Goal: Task Accomplishment & Management: Manage account settings

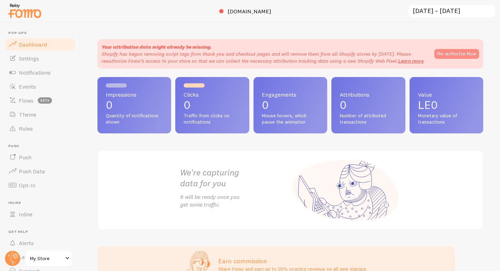
click at [440, 53] on button "Re-authorize Now" at bounding box center [457, 54] width 45 height 10
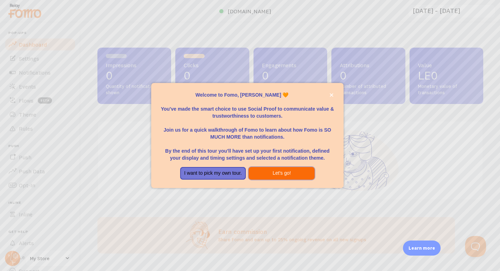
click at [289, 169] on button "Let's go!" at bounding box center [282, 173] width 66 height 13
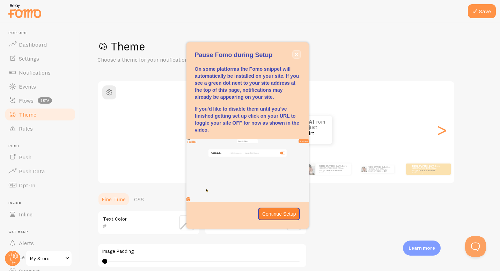
click at [298, 53] on icon "close," at bounding box center [297, 54] width 4 height 4
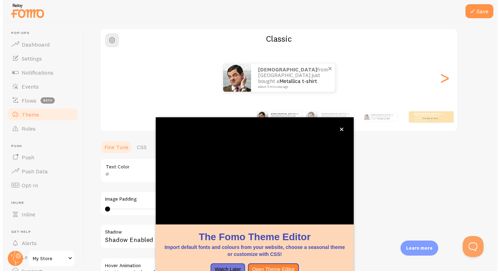
scroll to position [52, 0]
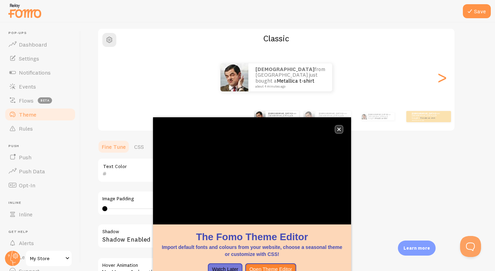
click at [340, 127] on icon "close," at bounding box center [339, 129] width 4 height 4
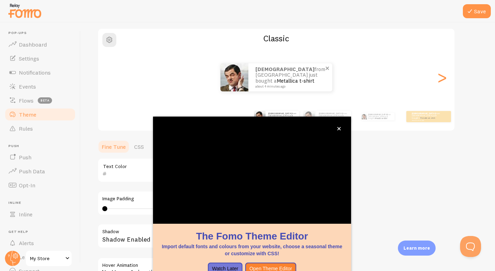
click at [309, 85] on small "about 4 minutes ago" at bounding box center [289, 86] width 68 height 3
click at [338, 126] on button "close," at bounding box center [339, 128] width 7 height 7
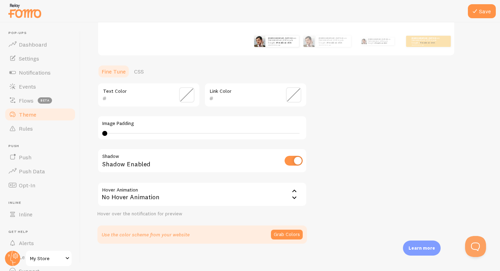
scroll to position [134, 0]
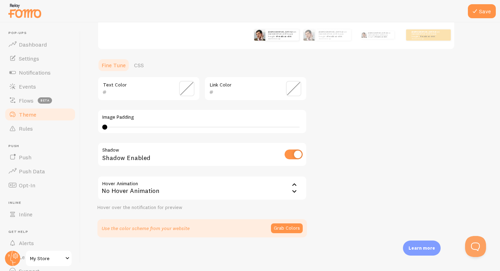
click at [233, 190] on div "No Hover Animation" at bounding box center [203, 187] width 210 height 24
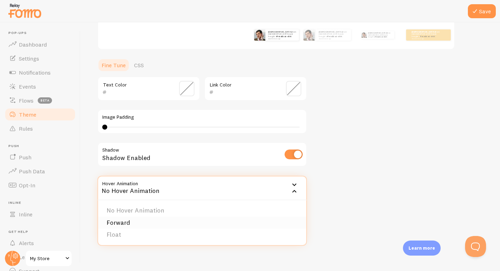
click at [178, 219] on li "Forward" at bounding box center [202, 222] width 208 height 12
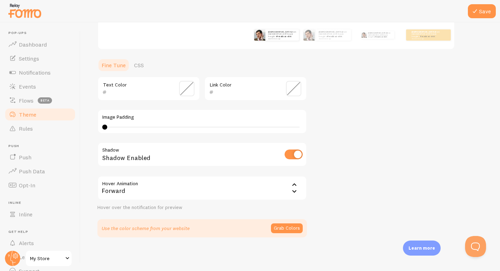
scroll to position [0, 0]
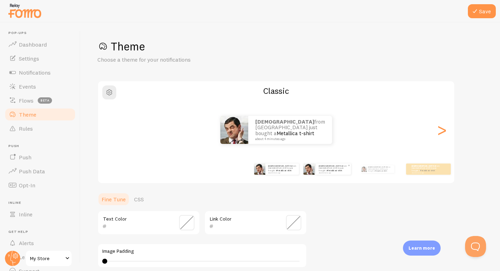
click at [327, 172] on small "about 4 minutes ago" at bounding box center [333, 172] width 29 height 1
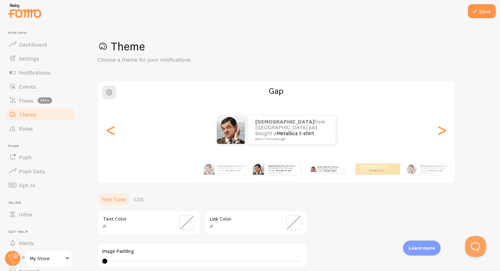
click at [341, 173] on div "Adham from [GEOGRAPHIC_DATA] just bought a Metallica t-shirt about 4 minutes ago" at bounding box center [327, 169] width 45 height 20
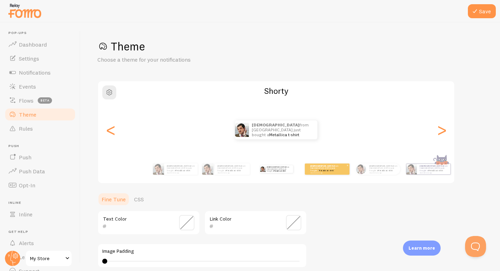
click at [327, 170] on p "Adham from [GEOGRAPHIC_DATA] just bought a Metallica t-shirt about 4 minutes ago" at bounding box center [325, 168] width 28 height 9
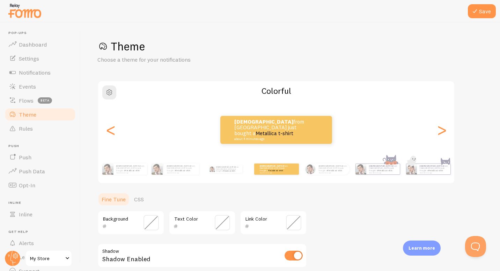
click at [140, 224] on div "Background" at bounding box center [131, 222] width 67 height 24
click at [150, 224] on span at bounding box center [151, 222] width 15 height 15
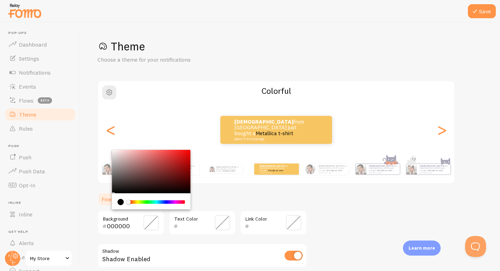
click at [138, 201] on div "Chrome color picker" at bounding box center [157, 201] width 56 height 3
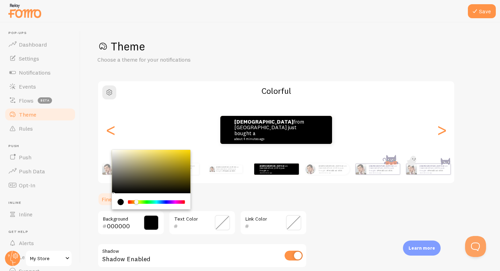
click at [137, 202] on div "Chrome color picker" at bounding box center [157, 201] width 56 height 3
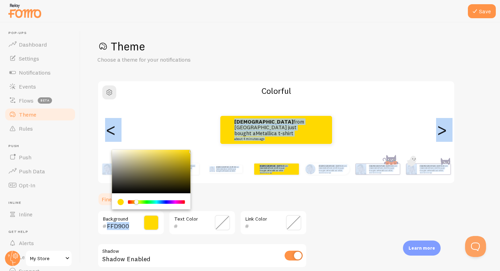
drag, startPoint x: 170, startPoint y: 168, endPoint x: 191, endPoint y: 149, distance: 28.5
click at [191, 149] on div "Theme Choose a theme for your notifications Colorful Adham from [GEOGRAPHIC_DAT…" at bounding box center [291, 188] width 386 height 299
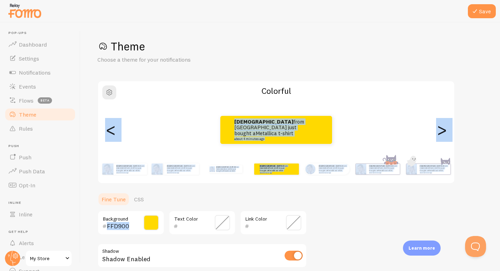
click at [151, 221] on span at bounding box center [151, 222] width 15 height 15
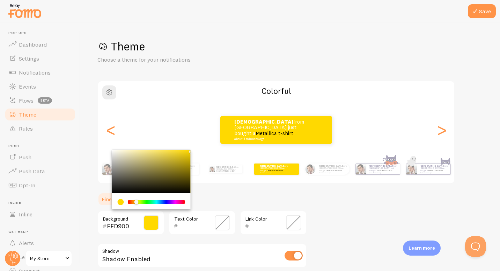
type input "FFF500"
click at [138, 201] on div "Chrome color picker" at bounding box center [137, 202] width 4 height 4
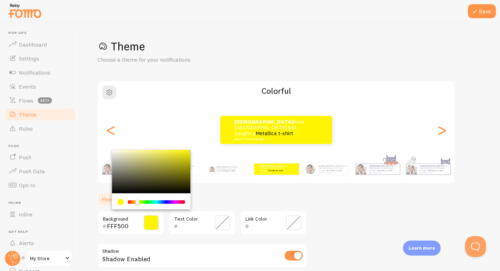
click at [213, 196] on ul "Fine Tune CSS" at bounding box center [203, 199] width 210 height 14
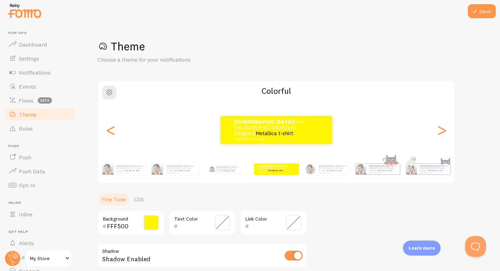
click at [218, 216] on span at bounding box center [222, 222] width 15 height 15
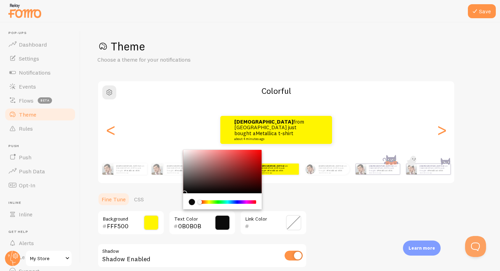
type input "080808"
drag, startPoint x: 189, startPoint y: 186, endPoint x: 182, endPoint y: 192, distance: 8.7
click at [182, 192] on section "Fine Tune CSS FFF500 Background 080808 Text Color Link Color Shadow Shadow Enab…" at bounding box center [203, 265] width 210 height 146
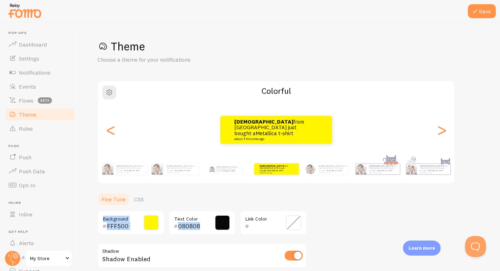
click at [148, 221] on span at bounding box center [151, 222] width 15 height 15
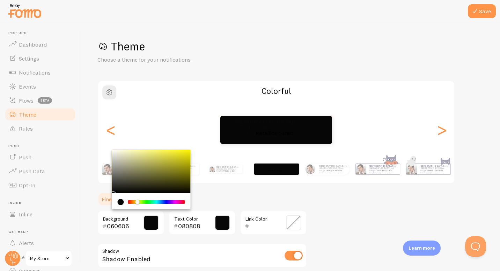
type input "000000"
drag, startPoint x: 120, startPoint y: 187, endPoint x: 109, endPoint y: 194, distance: 12.6
click at [109, 194] on section "Fine Tune CSS 000000 Background 080808 Text Color Link Color Shadow Shadow Enab…" at bounding box center [203, 265] width 210 height 146
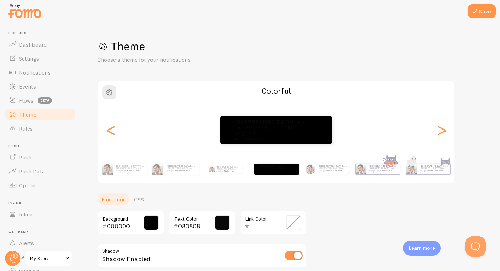
click at [222, 224] on span at bounding box center [222, 222] width 15 height 15
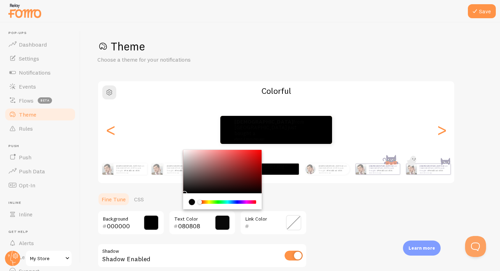
click at [209, 201] on div "Chrome color picker" at bounding box center [228, 201] width 56 height 3
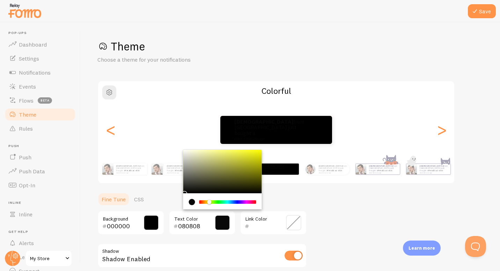
click at [210, 201] on div "Chrome color picker" at bounding box center [209, 202] width 4 height 4
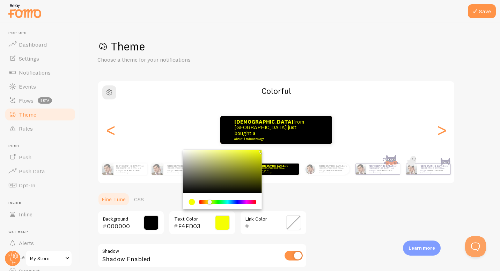
type input "F5FF03"
drag, startPoint x: 214, startPoint y: 166, endPoint x: 261, endPoint y: 150, distance: 50.0
click at [261, 150] on div "Chrome color picker" at bounding box center [222, 171] width 79 height 43
click at [303, 184] on div "Theme Choose a theme for your notifications Colorful Adham from [GEOGRAPHIC_DAT…" at bounding box center [291, 188] width 386 height 299
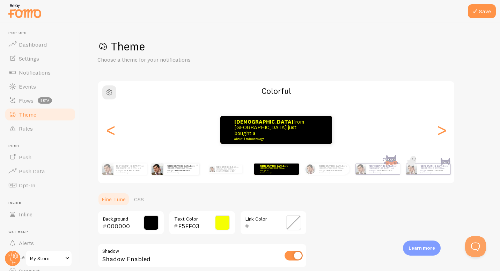
click at [181, 170] on link "Metallica t-shirt" at bounding box center [182, 170] width 15 height 3
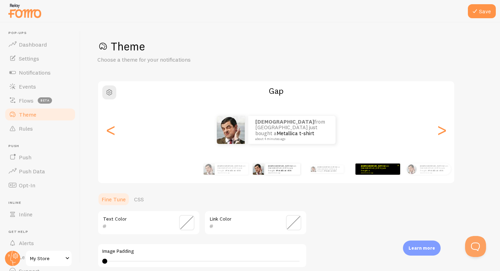
click at [369, 173] on div "Adham from [GEOGRAPHIC_DATA] just bought a Metallica t-shirt about 4 minutes ago" at bounding box center [378, 168] width 45 height 11
type input "F5FF03"
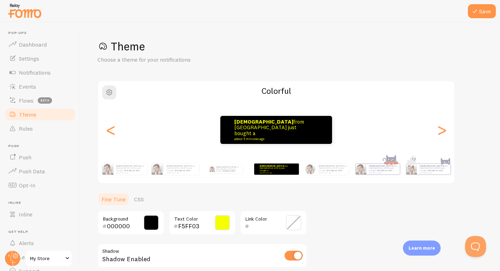
click at [290, 220] on span at bounding box center [293, 222] width 15 height 15
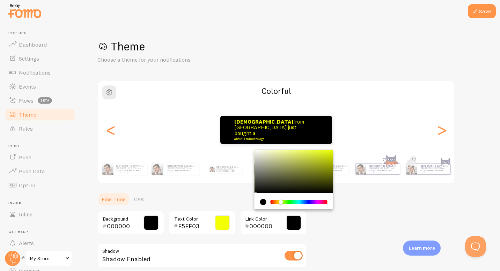
click at [281, 203] on div "Chrome color picker" at bounding box center [300, 201] width 56 height 3
type input "F0FF37"
drag, startPoint x: 299, startPoint y: 179, endPoint x: 316, endPoint y: 147, distance: 35.5
click at [316, 147] on div "Theme Choose a theme for your notifications Colorful Adham from [GEOGRAPHIC_DAT…" at bounding box center [291, 188] width 386 height 299
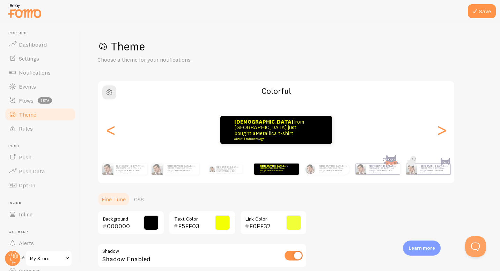
click at [212, 222] on div "F5FF03 Text Color" at bounding box center [202, 222] width 67 height 24
click at [219, 223] on span at bounding box center [222, 222] width 15 height 15
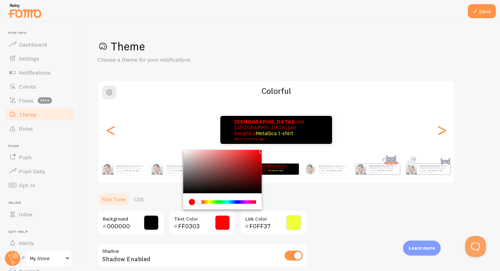
drag, startPoint x: 204, startPoint y: 202, endPoint x: 190, endPoint y: 199, distance: 14.4
click at [190, 199] on div "Chrome color picker" at bounding box center [222, 202] width 67 height 6
click at [183, 153] on div "Chrome color picker" at bounding box center [222, 171] width 79 height 43
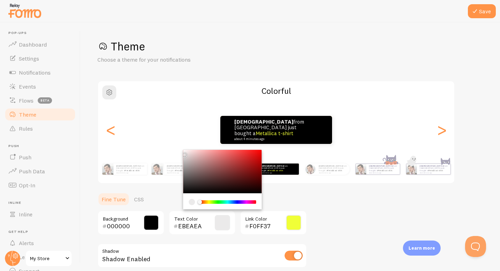
type input "FFFFFF"
drag, startPoint x: 186, startPoint y: 153, endPoint x: 181, endPoint y: 141, distance: 12.4
click at [181, 141] on div "Theme Choose a theme for your notifications Colorful Adham from [GEOGRAPHIC_DAT…" at bounding box center [291, 188] width 386 height 299
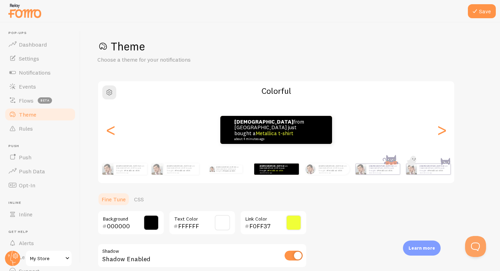
click at [296, 222] on span at bounding box center [293, 222] width 15 height 15
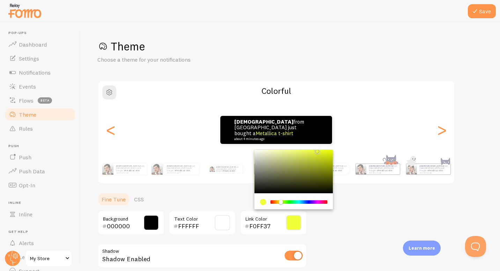
click at [347, 219] on div "Theme Choose a theme for your notifications Colorful Adham from [GEOGRAPHIC_DAT…" at bounding box center [291, 188] width 386 height 299
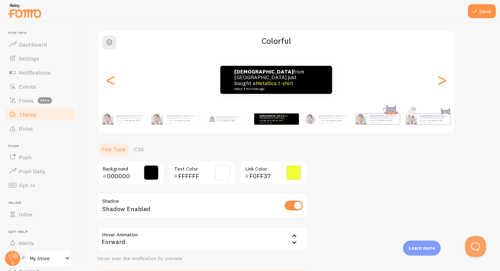
scroll to position [101, 0]
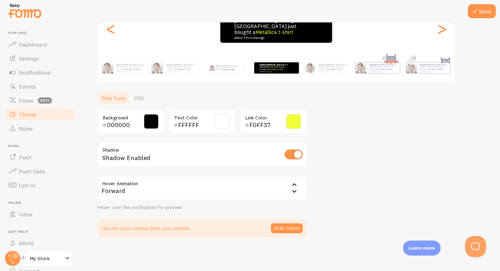
click at [300, 152] on input "checkbox" at bounding box center [294, 154] width 18 height 10
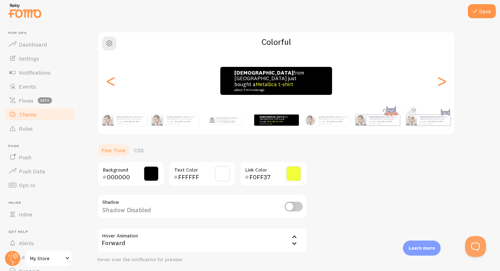
scroll to position [49, 0]
click at [293, 207] on input "checkbox" at bounding box center [294, 207] width 18 height 10
click at [302, 209] on input "checkbox" at bounding box center [294, 207] width 18 height 10
checkbox input "false"
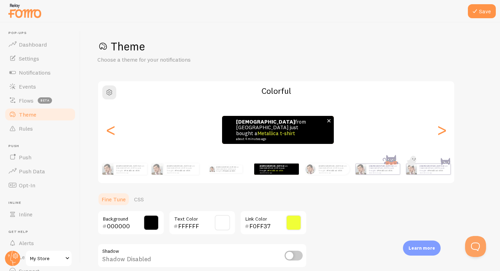
click at [306, 138] on div "Adham from [GEOGRAPHIC_DATA] just bought a Metallica t-shirt about 4 minutes ago" at bounding box center [278, 130] width 112 height 28
click at [150, 226] on span at bounding box center [151, 222] width 15 height 15
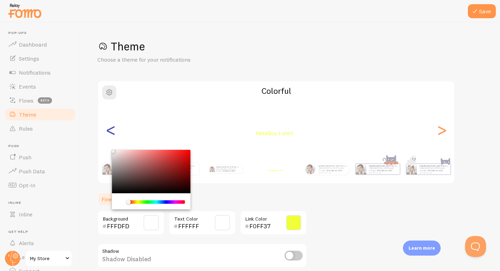
type input "FFFFFF"
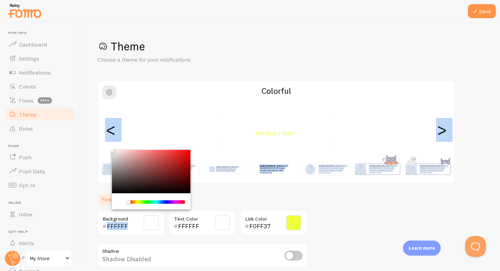
drag, startPoint x: 126, startPoint y: 164, endPoint x: 111, endPoint y: 144, distance: 25.0
click at [111, 144] on div "Theme Choose a theme for your notifications Colorful Adham from [GEOGRAPHIC_DAT…" at bounding box center [291, 188] width 386 height 299
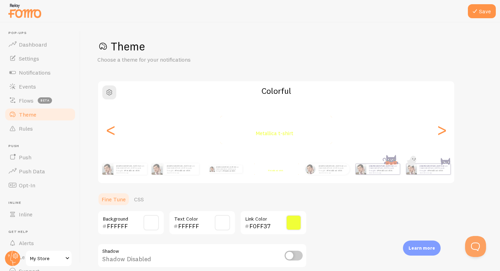
click at [197, 224] on input "FFFFFF" at bounding box center [192, 226] width 28 height 8
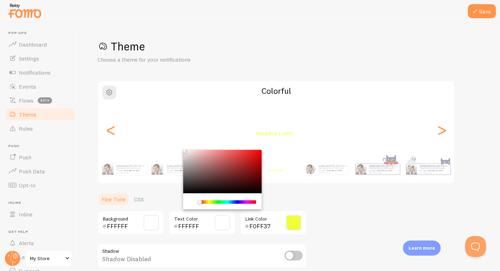
type input "000000"
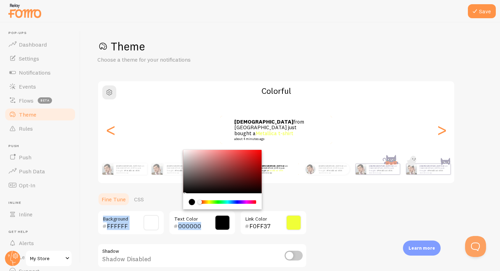
drag, startPoint x: 196, startPoint y: 184, endPoint x: 174, endPoint y: 196, distance: 25.5
click at [174, 196] on section "Fine Tune CSS FFFFFF Background 000000 Text Color F0FF37 Link Color Shadow Shad…" at bounding box center [203, 265] width 210 height 146
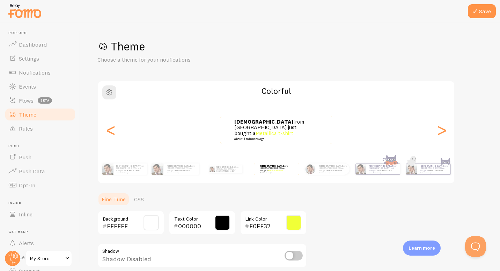
click at [323, 206] on div "Theme Choose a theme for your notifications Colorful Adham from [GEOGRAPHIC_DAT…" at bounding box center [291, 188] width 386 height 299
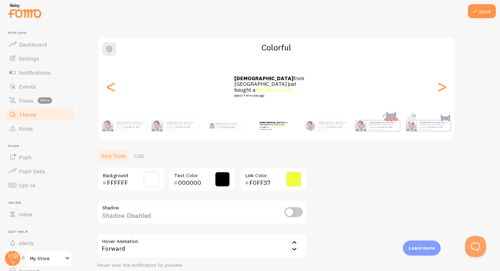
scroll to position [101, 0]
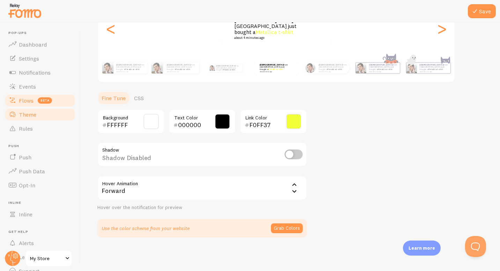
click at [37, 103] on link "Flows beta" at bounding box center [40, 100] width 72 height 14
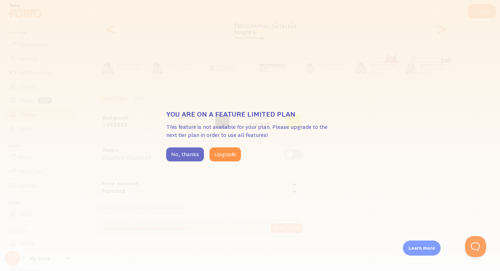
click at [190, 153] on button "No, thanks" at bounding box center [185, 154] width 38 height 14
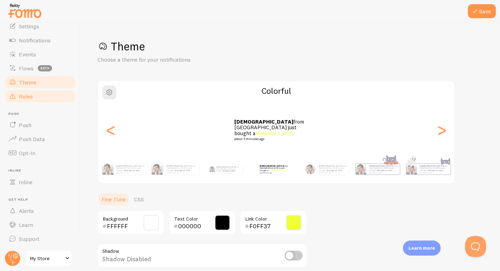
scroll to position [0, 0]
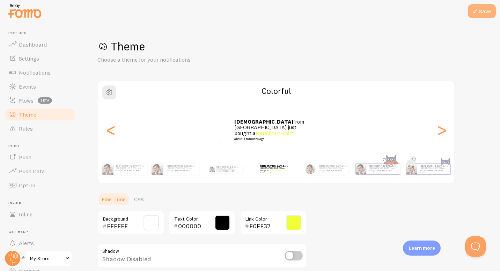
click at [483, 10] on button "Save" at bounding box center [482, 11] width 28 height 14
click at [477, 13] on icon at bounding box center [475, 11] width 8 height 8
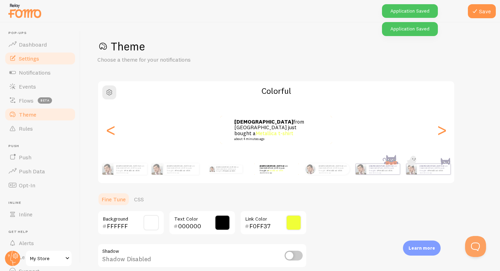
click at [39, 60] on span "Settings" at bounding box center [29, 58] width 20 height 7
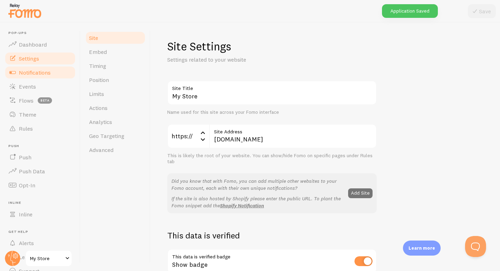
click at [38, 72] on span "Notifications" at bounding box center [35, 72] width 32 height 7
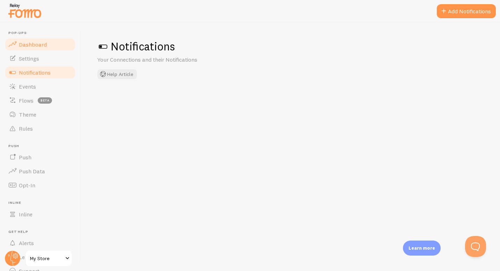
click at [45, 45] on span "Dashboard" at bounding box center [33, 44] width 28 height 7
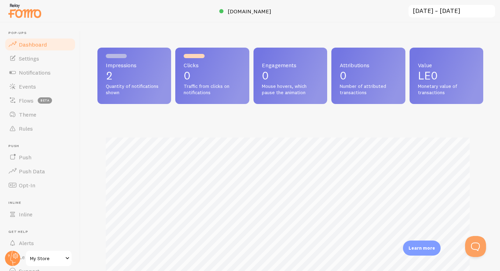
scroll to position [49, 0]
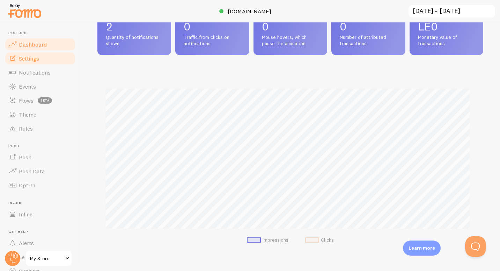
click at [39, 65] on link "Settings" at bounding box center [40, 58] width 72 height 14
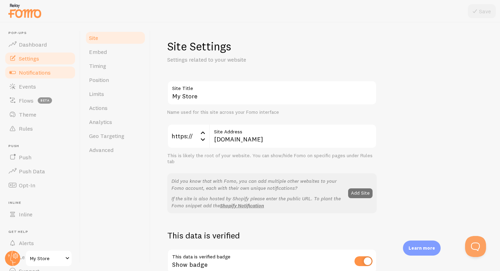
click at [49, 70] on span "Notifications" at bounding box center [35, 72] width 32 height 7
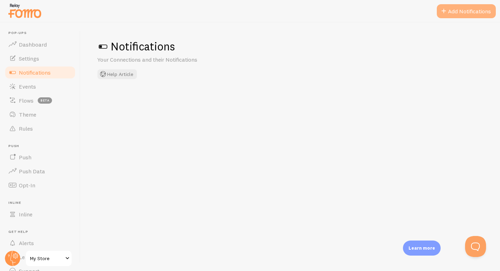
click at [476, 13] on button "Add Notifications" at bounding box center [466, 11] width 59 height 14
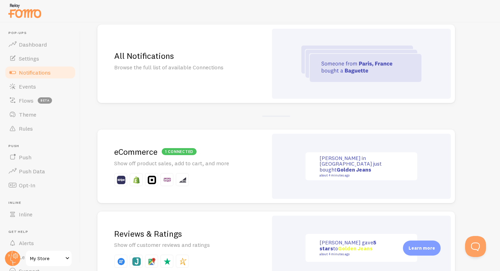
scroll to position [64, 0]
click at [173, 167] on p "Show off product sales, add to cart, and more" at bounding box center [182, 163] width 137 height 8
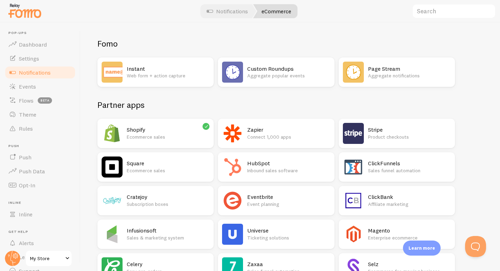
scroll to position [3, 0]
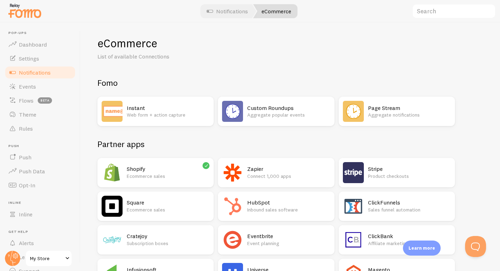
click at [180, 169] on h2 "Shopify" at bounding box center [168, 168] width 83 height 7
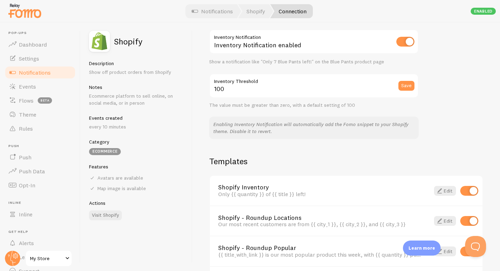
scroll to position [374, 0]
click at [295, 132] on p "Enabling Inventory Notification will automatically add the Fomo snippet to your…" at bounding box center [314, 128] width 201 height 14
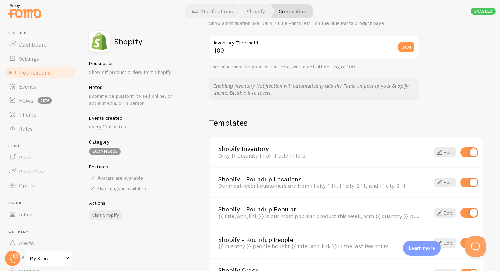
scroll to position [465, 0]
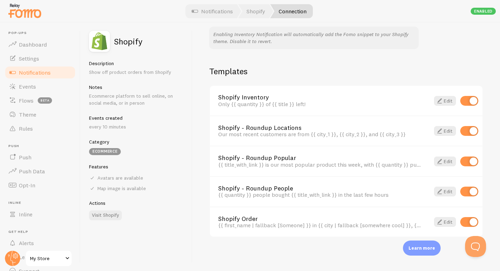
click at [465, 195] on input "checkbox" at bounding box center [470, 191] width 18 height 10
checkbox input "false"
click at [464, 161] on input "checkbox" at bounding box center [470, 161] width 18 height 10
checkbox input "false"
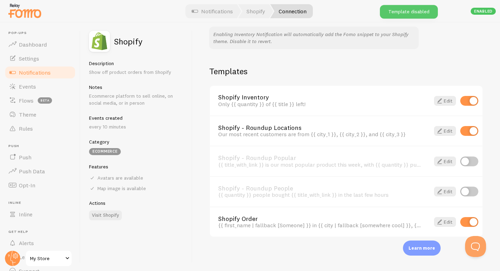
click at [463, 130] on input "checkbox" at bounding box center [470, 131] width 18 height 10
checkbox input "false"
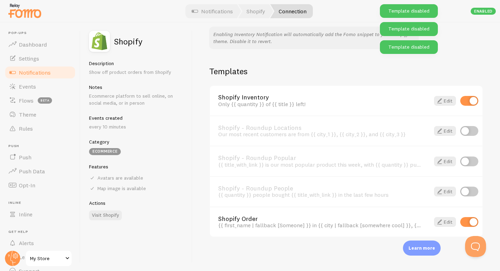
click at [464, 105] on input "checkbox" at bounding box center [470, 101] width 18 height 10
checkbox input "false"
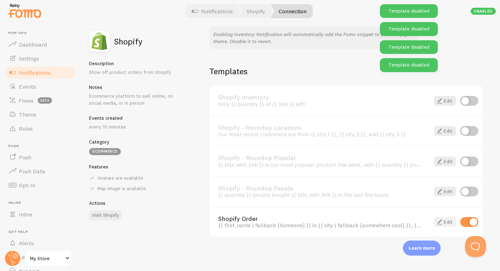
click at [438, 221] on span at bounding box center [440, 221] width 8 height 8
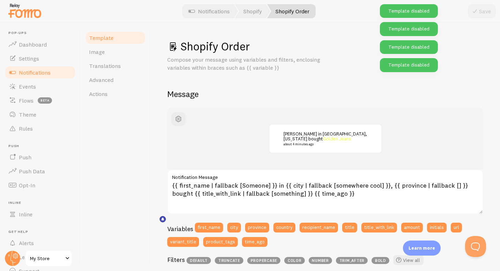
scroll to position [42, 0]
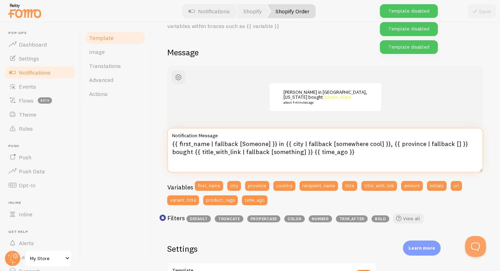
drag, startPoint x: 349, startPoint y: 156, endPoint x: 153, endPoint y: 138, distance: 196.8
click at [153, 138] on div "Shopify Order Compose your message using variables and filters, enclosing varia…" at bounding box center [326, 146] width 350 height 248
paste textarea
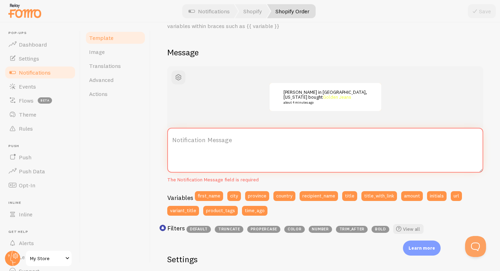
paste textarea "🎥 {{ first_name | fallback: "Someone" }} from {{ city | fallback: "[GEOGRAPHIC_…"
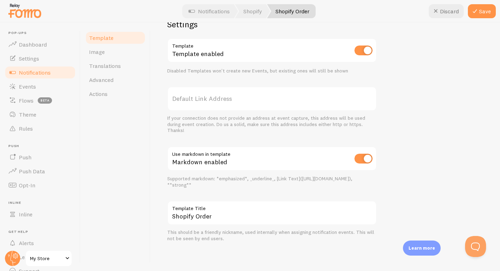
scroll to position [0, 0]
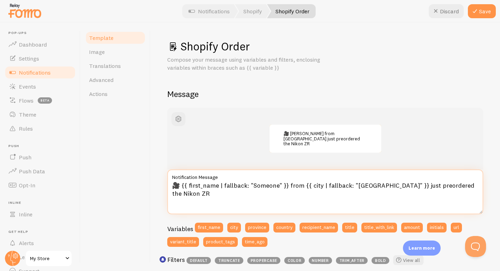
type textarea "🎥 {{ first_name | fallback: "Someone" }} from {{ city | fallback: "[GEOGRAPHIC_…"
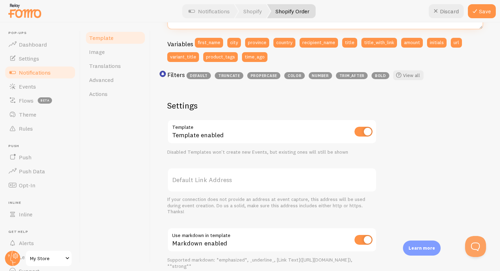
scroll to position [186, 0]
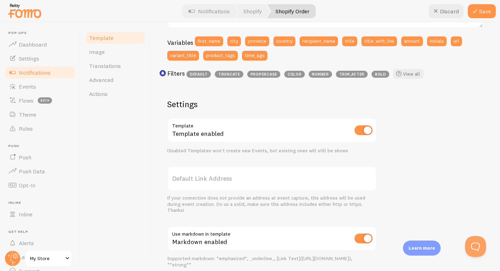
click at [361, 129] on input "checkbox" at bounding box center [364, 130] width 18 height 10
checkbox input "false"
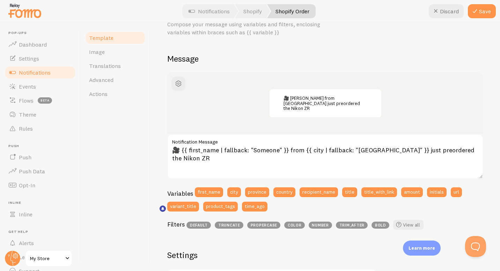
scroll to position [0, 0]
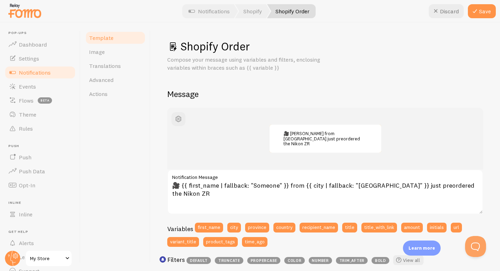
click at [125, 39] on link "Template" at bounding box center [115, 38] width 61 height 14
click at [39, 72] on span "Notifications" at bounding box center [35, 72] width 32 height 7
click at [483, 12] on button "Save" at bounding box center [482, 11] width 28 height 14
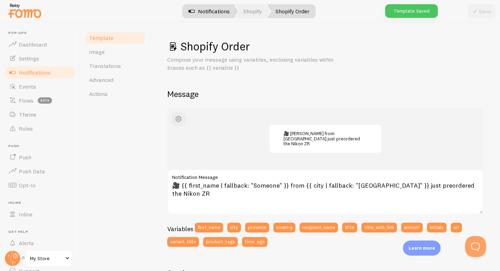
click at [223, 11] on link "Notifications" at bounding box center [209, 11] width 58 height 14
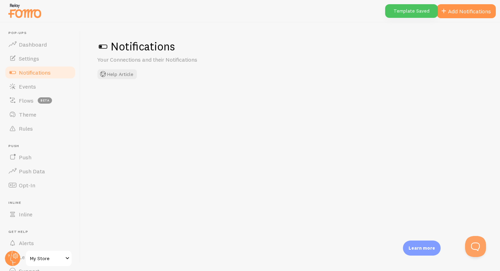
checkbox input "false"
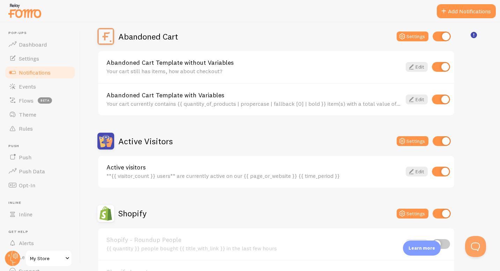
scroll to position [68, 0]
click at [204, 173] on div "**{{ visitor_count }} users** are currently active on our {{ page_or_website }}…" at bounding box center [254, 175] width 295 height 6
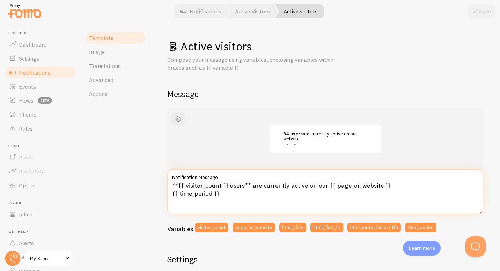
drag, startPoint x: 227, startPoint y: 184, endPoint x: 178, endPoint y: 186, distance: 48.6
click at [178, 186] on textarea "**{{ visitor_count }} users** are currently active on our {{ page_or_website }}…" at bounding box center [325, 191] width 316 height 45
type textarea "**43 users** are currently active on our {{ page_or_website }} {{ time_period }}"
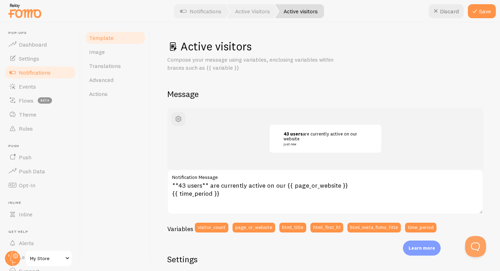
click at [153, 206] on div "Active visitors Compose your message using variables, enclosing variables withi…" at bounding box center [326, 146] width 350 height 248
click at [481, 16] on button "Save" at bounding box center [482, 11] width 28 height 14
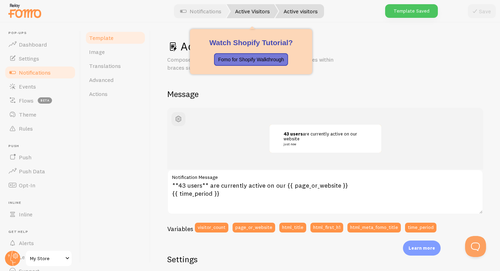
click at [244, 15] on link "Active Visitors" at bounding box center [253, 11] width 52 height 14
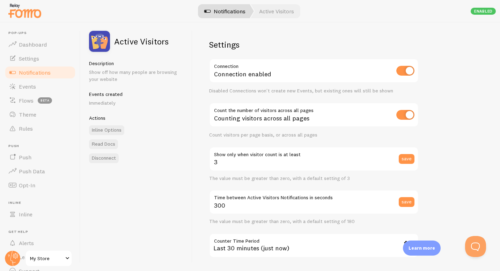
click at [230, 14] on link "Notifications" at bounding box center [225, 11] width 58 height 14
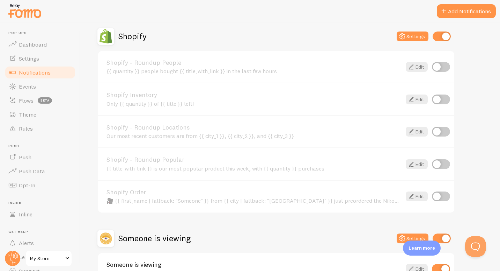
scroll to position [293, 0]
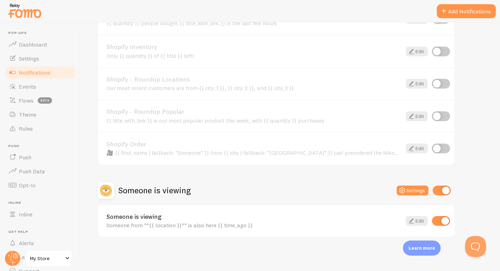
click at [222, 224] on div "Someone from **{{ location }}** is also here {{ time_ago }}" at bounding box center [254, 225] width 295 height 6
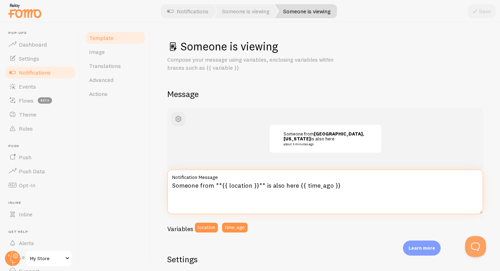
click at [264, 183] on textarea "Someone from **{{ location }}** is also here {{ time_ago }}" at bounding box center [325, 191] width 316 height 45
paste textarea "🎥 Someone from [GEOGRAPHIC_DATA] is also here"
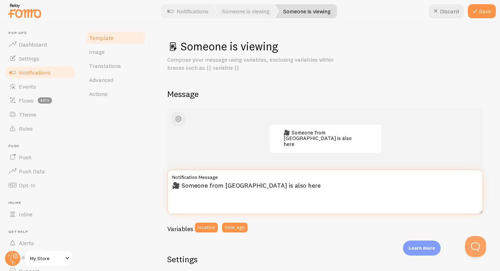
drag, startPoint x: 208, startPoint y: 183, endPoint x: 184, endPoint y: 183, distance: 24.1
click at [184, 183] on textarea "🎥 Someone from [GEOGRAPHIC_DATA] is also here" at bounding box center [325, 191] width 316 height 45
click at [192, 185] on textarea "🎥 6 people from [GEOGRAPHIC_DATA] is also here" at bounding box center [325, 191] width 316 height 45
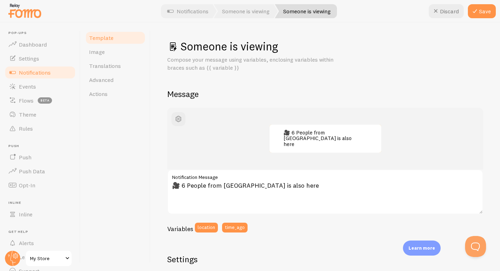
click at [287, 221] on div "🎥 6 People from [GEOGRAPHIC_DATA] is also here 🎥 6 People from [GEOGRAPHIC_DATA…" at bounding box center [325, 172] width 316 height 129
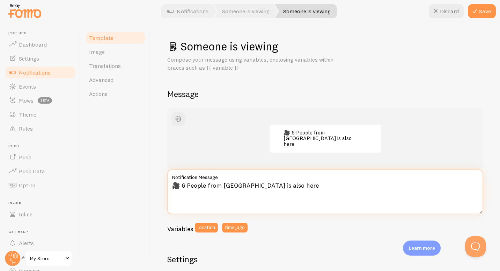
click at [244, 185] on textarea "🎥 6 People from [GEOGRAPHIC_DATA] is also here" at bounding box center [325, 191] width 316 height 45
type textarea "🎥 6 People from [GEOGRAPHIC_DATA] are also here"
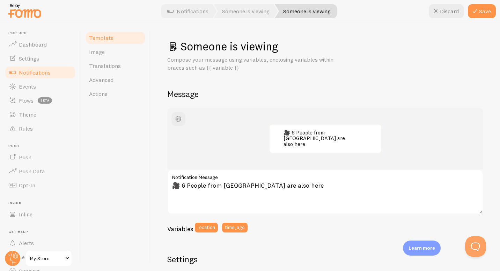
click at [274, 222] on div "Variables location time_ago" at bounding box center [325, 229] width 316 height 15
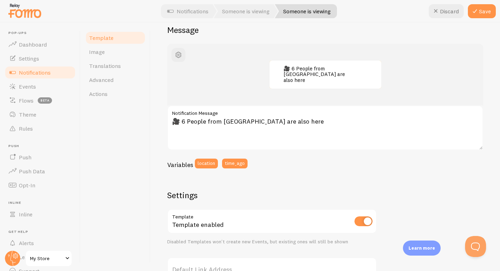
scroll to position [65, 0]
click at [479, 5] on button "Save" at bounding box center [482, 11] width 28 height 14
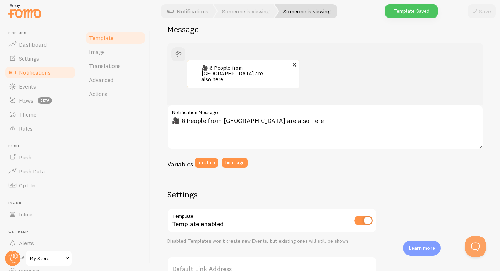
scroll to position [0, 0]
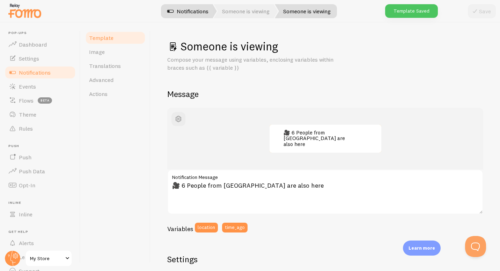
click at [194, 10] on link "Notifications" at bounding box center [188, 11] width 58 height 14
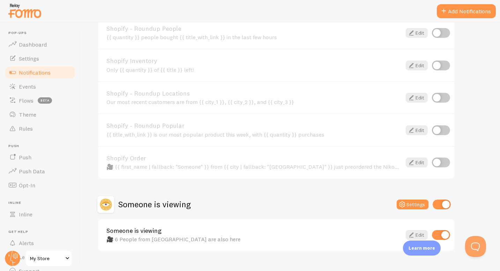
scroll to position [293, 0]
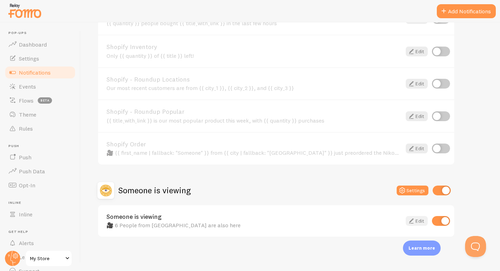
click at [415, 222] on icon at bounding box center [412, 220] width 8 height 8
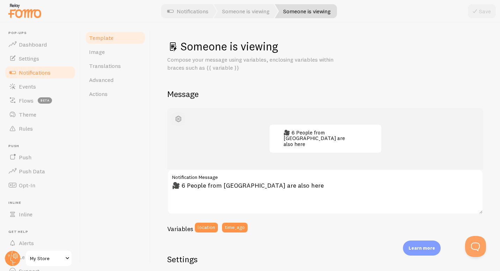
click at [180, 116] on span "button" at bounding box center [178, 119] width 8 height 8
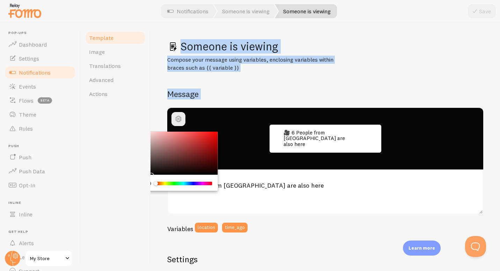
drag, startPoint x: 156, startPoint y: 167, endPoint x: 150, endPoint y: 173, distance: 8.9
click at [150, 173] on div "Template Image Translations Advanced Actions Someone is viewing Compose your me…" at bounding box center [291, 146] width 420 height 248
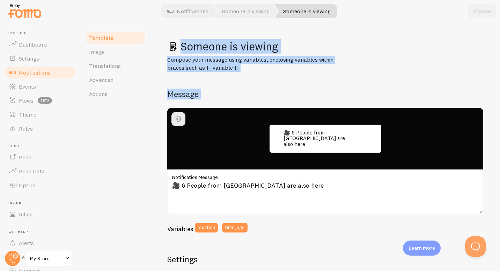
click at [237, 93] on h2 "Message" at bounding box center [325, 93] width 316 height 11
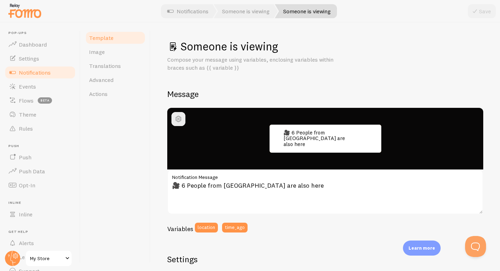
click at [197, 157] on div "🎥 6 People from [GEOGRAPHIC_DATA] are also here" at bounding box center [325, 139] width 316 height 62
click at [177, 117] on span "button" at bounding box center [178, 119] width 8 height 8
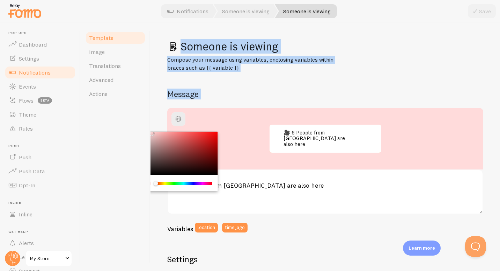
drag, startPoint x: 154, startPoint y: 168, endPoint x: 150, endPoint y: 122, distance: 46.3
click at [150, 122] on div "Template Image Translations Advanced Actions Someone is viewing Compose your me…" at bounding box center [291, 146] width 420 height 248
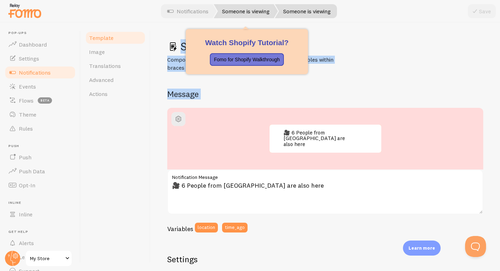
click at [264, 14] on link "Someone is viewing" at bounding box center [246, 11] width 64 height 14
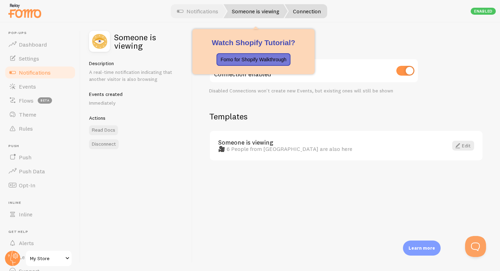
click at [267, 9] on link "Someone is viewing" at bounding box center [256, 11] width 64 height 14
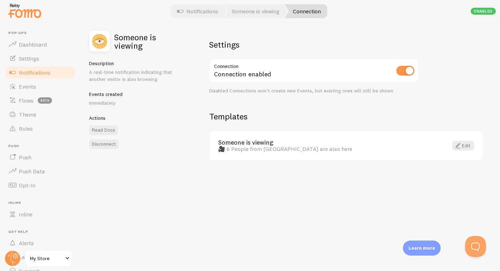
click at [319, 12] on link "Connection" at bounding box center [306, 11] width 43 height 14
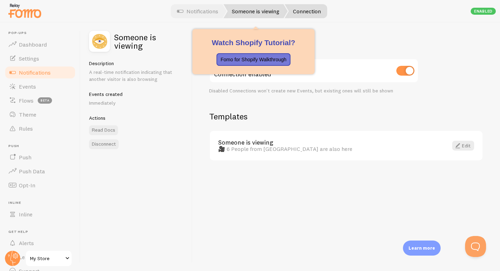
click at [275, 10] on link "Someone is viewing" at bounding box center [256, 11] width 64 height 14
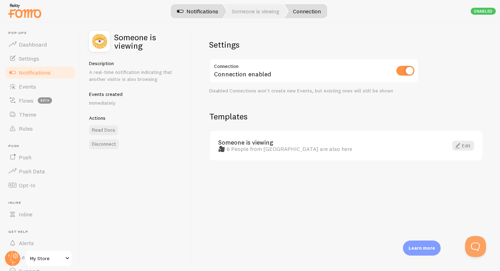
click at [211, 9] on link "Notifications" at bounding box center [198, 11] width 58 height 14
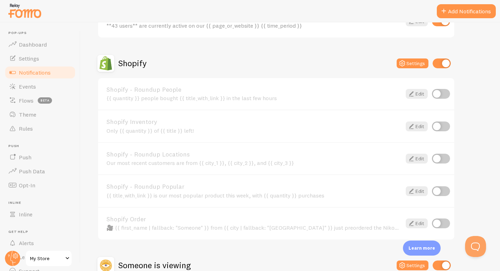
scroll to position [293, 0]
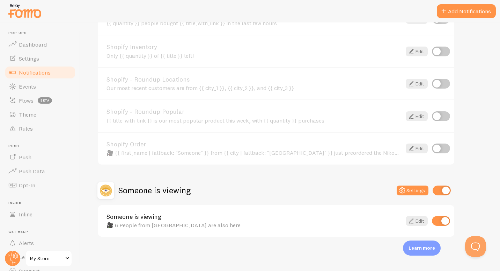
click at [259, 219] on link "Someone is viewing" at bounding box center [254, 216] width 295 height 6
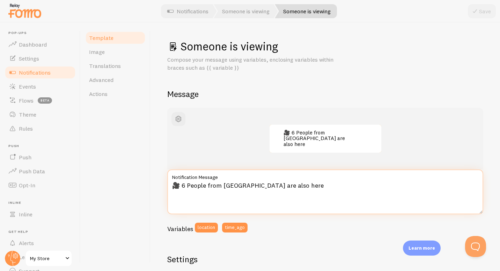
click at [187, 185] on textarea "🎥 6 People from [GEOGRAPHIC_DATA] are also here" at bounding box center [325, 191] width 316 height 45
type textarea "🎥 17 People from [GEOGRAPHIC_DATA] are also here"
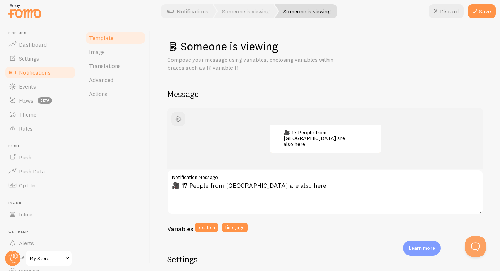
click at [476, 14] on icon at bounding box center [475, 11] width 8 height 8
